Goal: Task Accomplishment & Management: Manage account settings

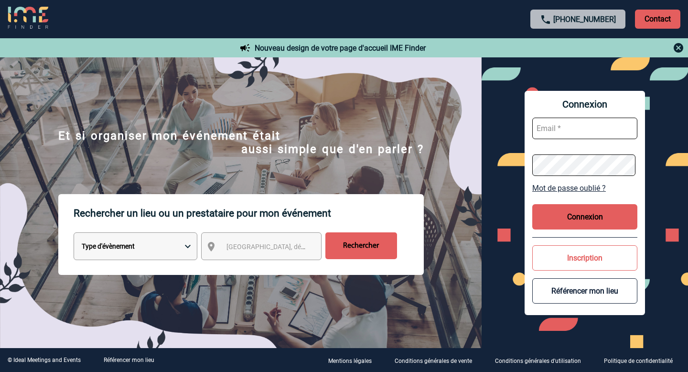
click at [543, 127] on input "text" at bounding box center [585, 129] width 105 height 22
paste input "[EMAIL_ADDRESS][DOMAIN_NAME]"
type input "[EMAIL_ADDRESS][DOMAIN_NAME]"
click at [581, 227] on button "Connexion" at bounding box center [585, 216] width 105 height 25
